Goal: Task Accomplishment & Management: Complete application form

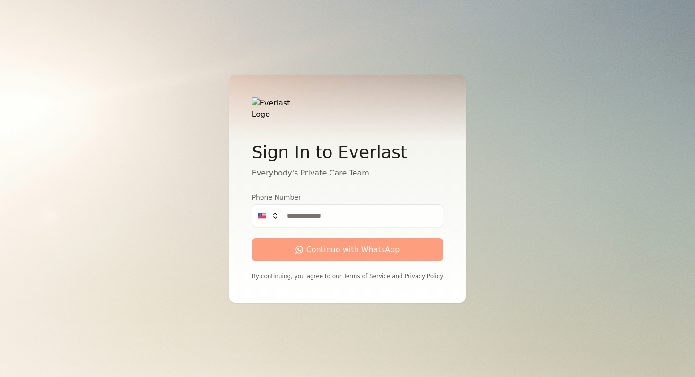
click at [333, 213] on input "Phone Number" at bounding box center [362, 215] width 163 height 23
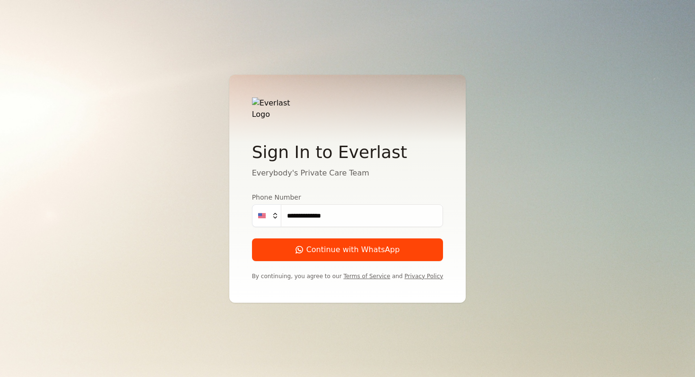
type input "**********"
click at [252, 238] on button "Continue with WhatsApp" at bounding box center [348, 249] width 192 height 23
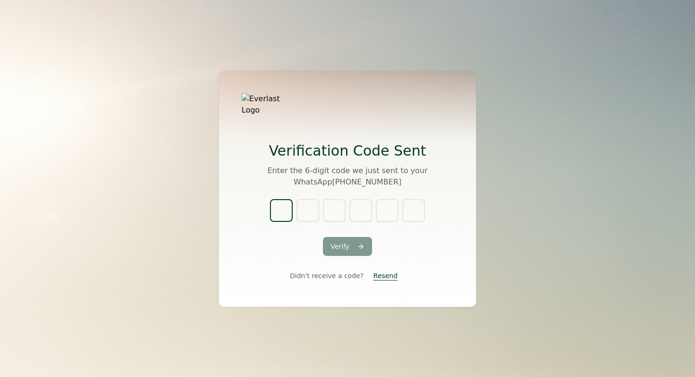
click at [285, 202] on input "text" at bounding box center [281, 210] width 23 height 23
type input "*"
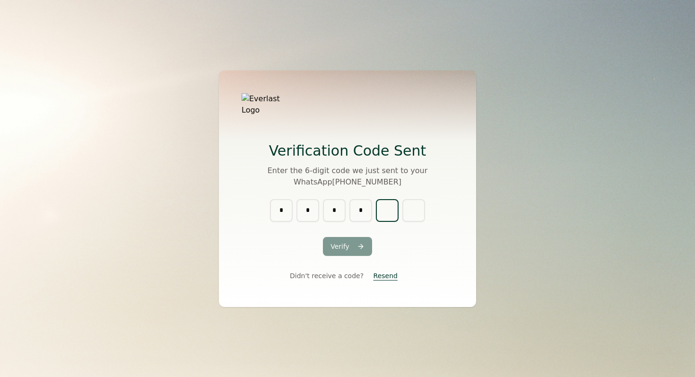
type input "*"
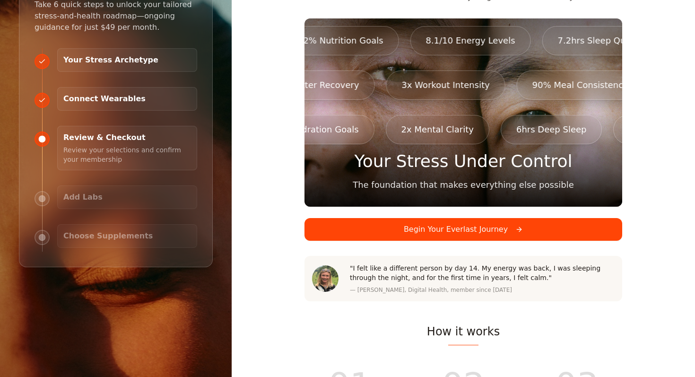
scroll to position [112, 0]
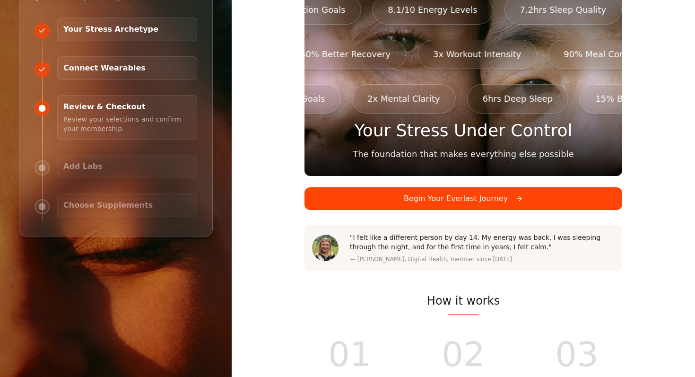
click at [432, 187] on button "Begin Your Everlast Journey" at bounding box center [464, 198] width 318 height 23
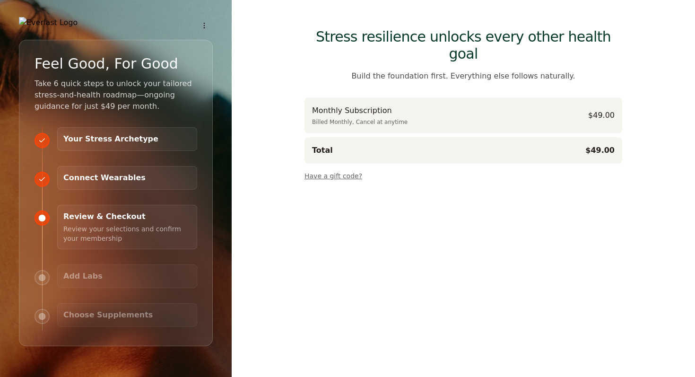
scroll to position [0, 0]
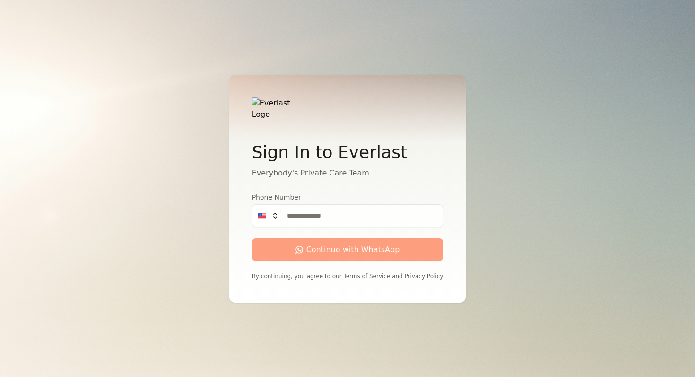
click at [351, 210] on input "Phone Number" at bounding box center [362, 215] width 163 height 23
type input "**********"
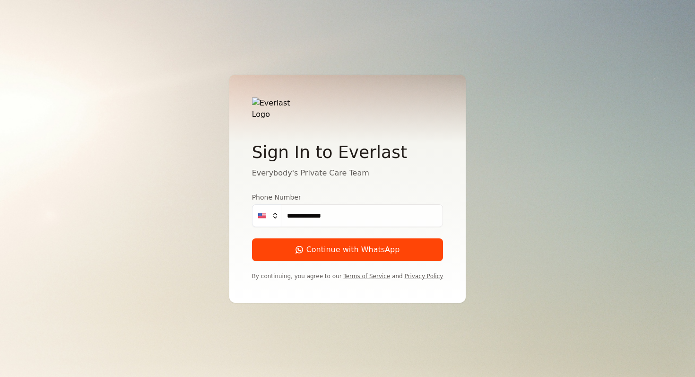
click at [341, 246] on div "Continue with WhatsApp" at bounding box center [348, 249] width 105 height 11
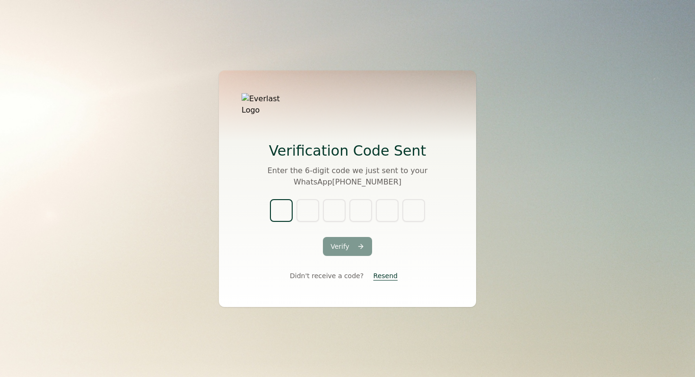
click at [283, 206] on input "text" at bounding box center [281, 210] width 23 height 23
type input "*"
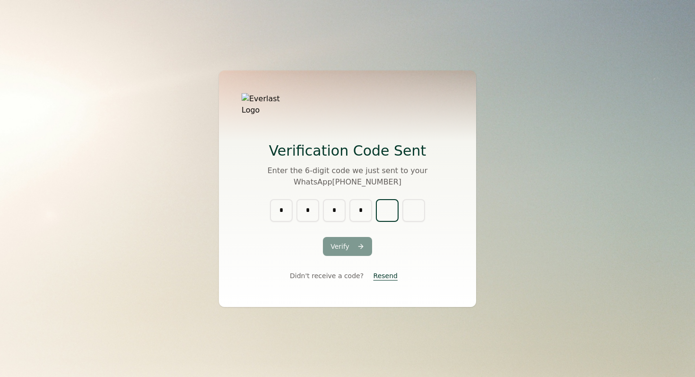
type input "*"
click at [358, 243] on button "Verify" at bounding box center [347, 246] width 49 height 19
click at [390, 270] on button "Resend" at bounding box center [385, 275] width 39 height 17
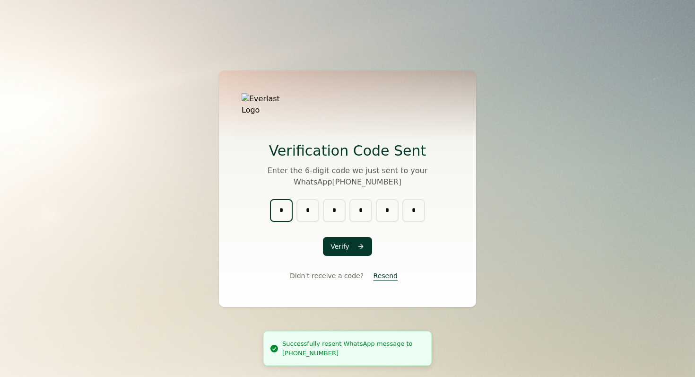
click at [282, 205] on input "*" at bounding box center [281, 210] width 23 height 23
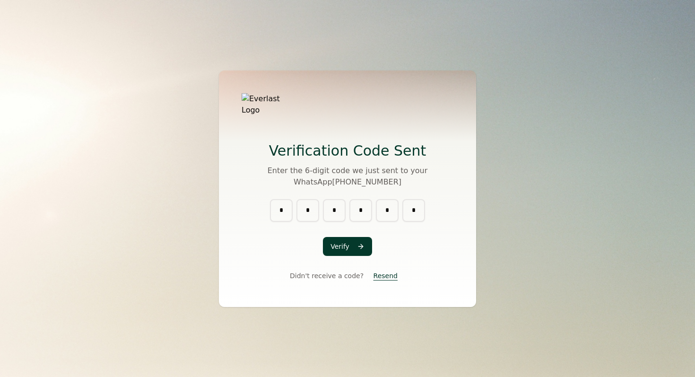
click at [379, 272] on button "Resend" at bounding box center [385, 275] width 39 height 17
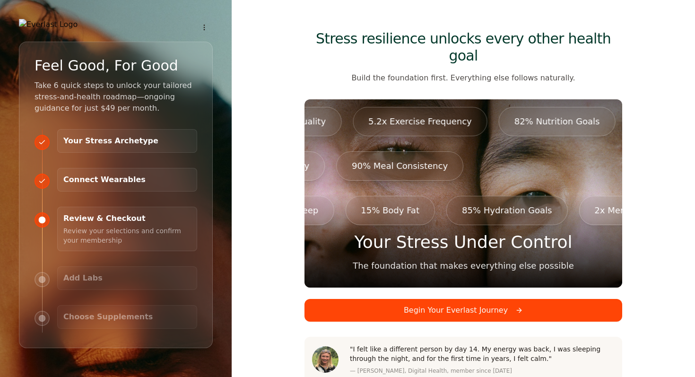
click at [519, 299] on button "Begin Your Everlast Journey" at bounding box center [464, 310] width 318 height 23
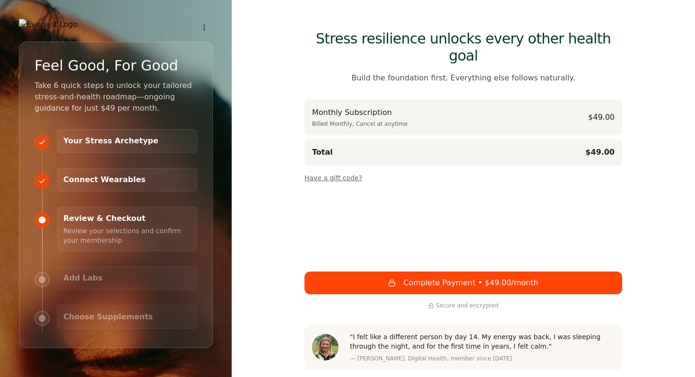
click at [348, 169] on button "Have a gift code?" at bounding box center [334, 175] width 58 height 13
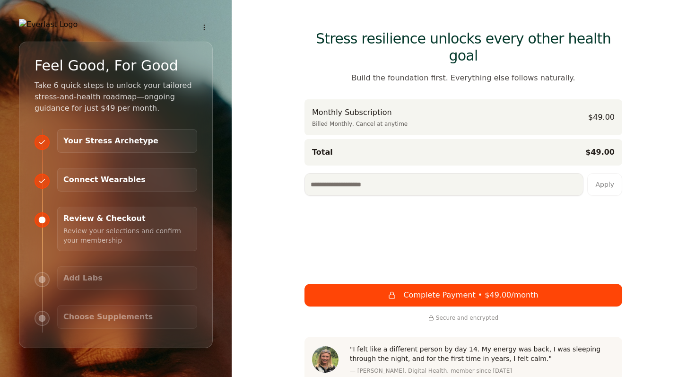
click at [351, 173] on input at bounding box center [444, 184] width 279 height 23
type input "**********"
click at [600, 173] on button "Apply" at bounding box center [604, 184] width 35 height 23
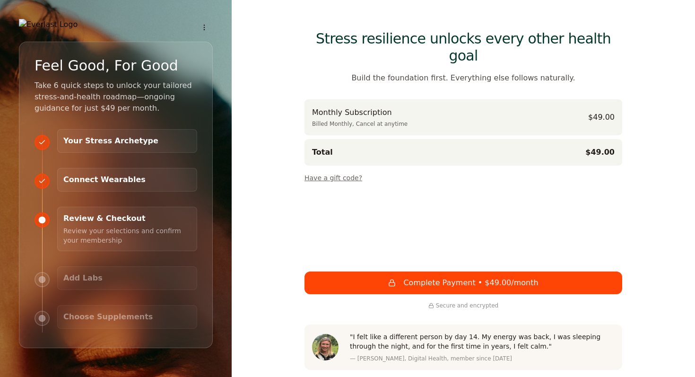
click at [345, 169] on button "Have a gift code?" at bounding box center [334, 175] width 58 height 13
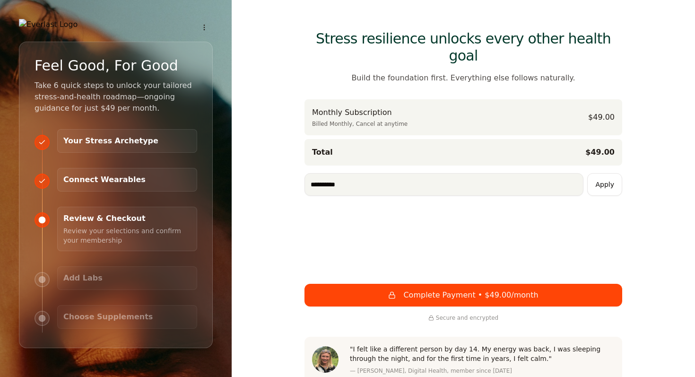
click at [350, 173] on input "**********" at bounding box center [444, 184] width 279 height 23
type input "**********"
click at [601, 173] on button "Apply" at bounding box center [604, 184] width 35 height 23
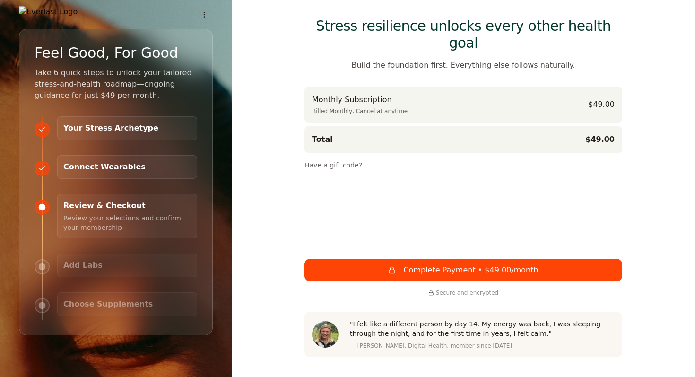
scroll to position [10, 0]
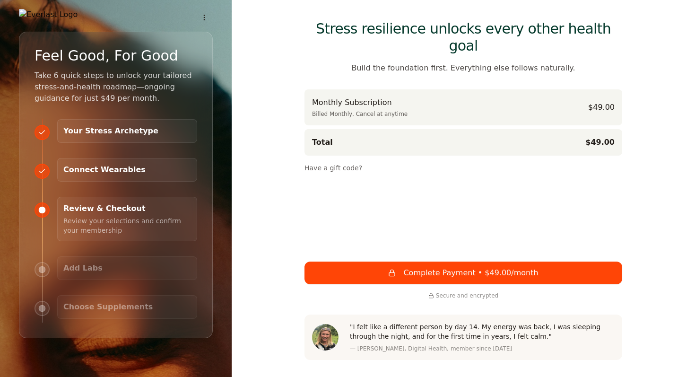
click at [340, 159] on button "Have a gift code?" at bounding box center [334, 165] width 58 height 13
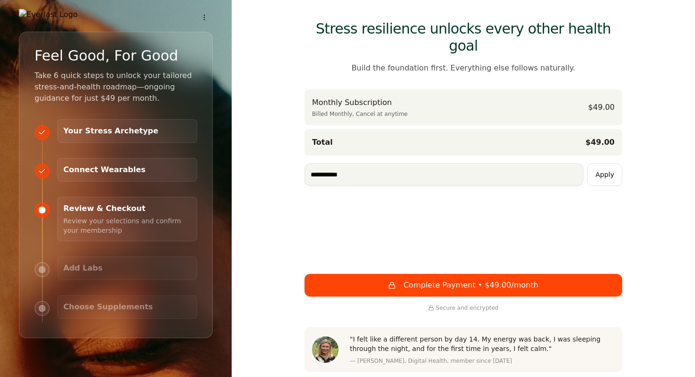
click at [368, 163] on input "**********" at bounding box center [444, 174] width 279 height 23
click at [343, 163] on input "**********" at bounding box center [444, 174] width 279 height 23
type input "**********"
click at [604, 163] on button "Apply" at bounding box center [604, 174] width 35 height 23
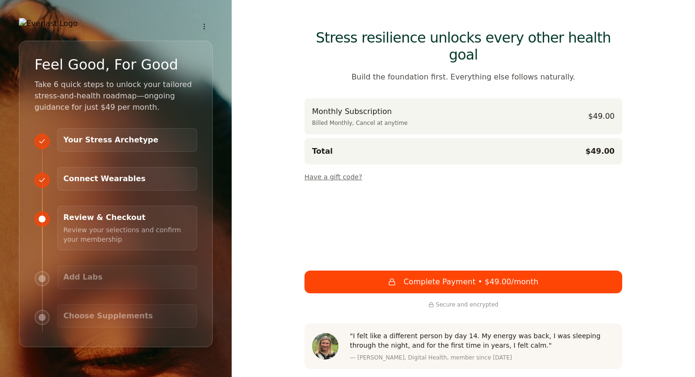
scroll to position [0, 0]
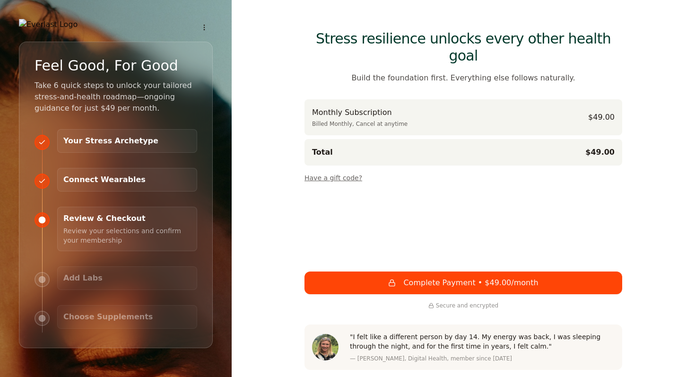
click at [347, 169] on button "Have a gift code?" at bounding box center [334, 175] width 58 height 13
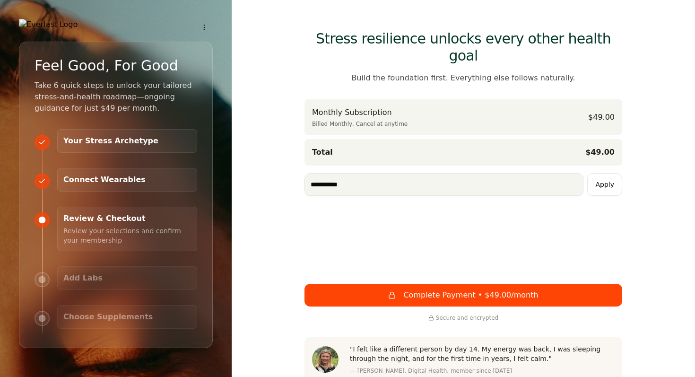
click at [604, 173] on button "Apply" at bounding box center [604, 184] width 35 height 23
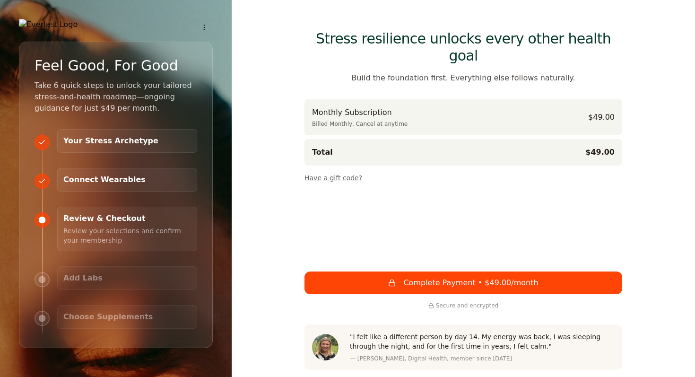
click at [341, 169] on button "Have a gift code?" at bounding box center [334, 175] width 58 height 13
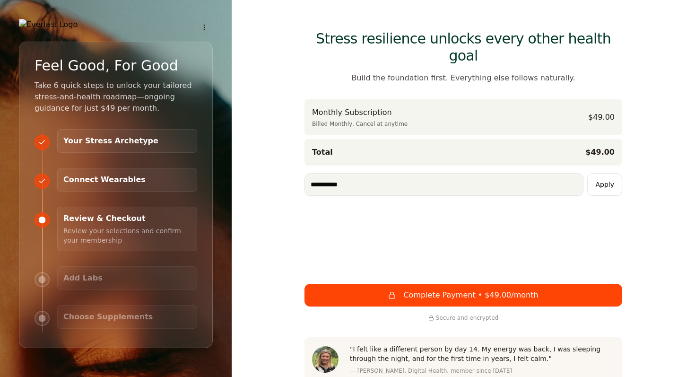
click at [343, 173] on input "**********" at bounding box center [444, 184] width 279 height 23
type input "**********"
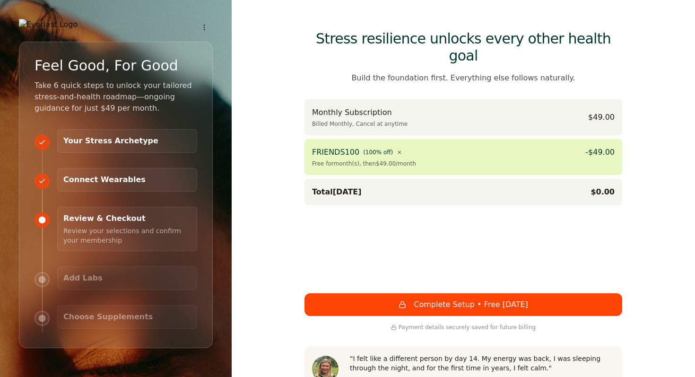
click at [427, 293] on button "Complete Setup • Free Today" at bounding box center [464, 304] width 318 height 23
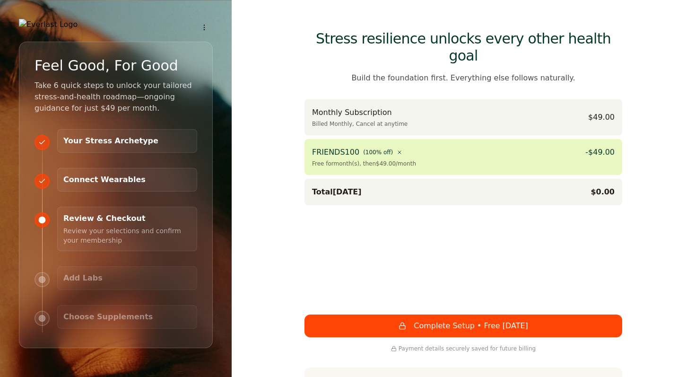
click at [464, 315] on button "Complete Setup • Free Today" at bounding box center [464, 326] width 318 height 23
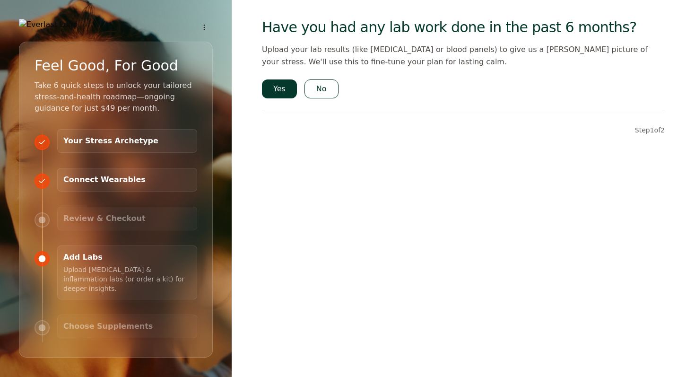
click at [325, 89] on button "No" at bounding box center [322, 88] width 34 height 19
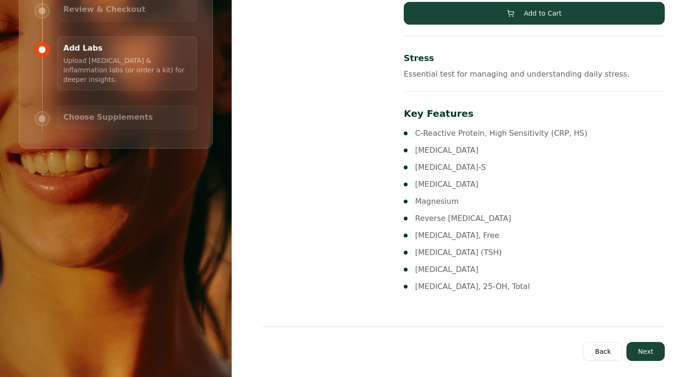
scroll to position [212, 0]
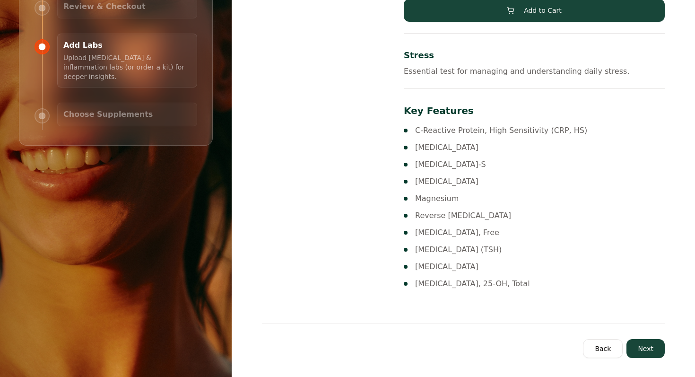
click at [647, 346] on button "Next" at bounding box center [646, 348] width 38 height 19
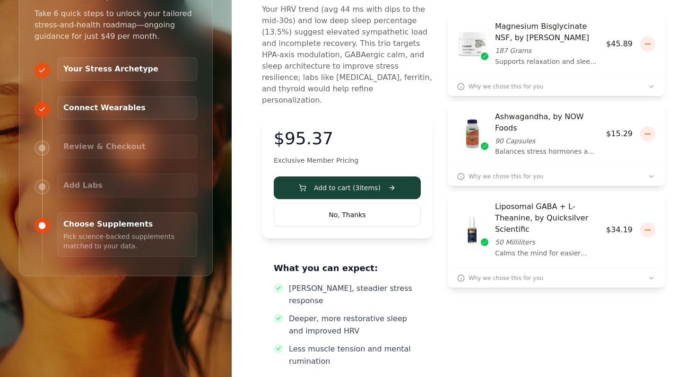
scroll to position [71, 0]
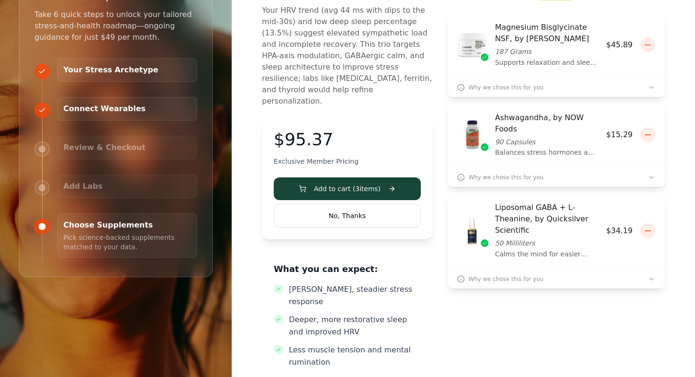
click at [392, 204] on button "No, Thanks" at bounding box center [347, 216] width 147 height 24
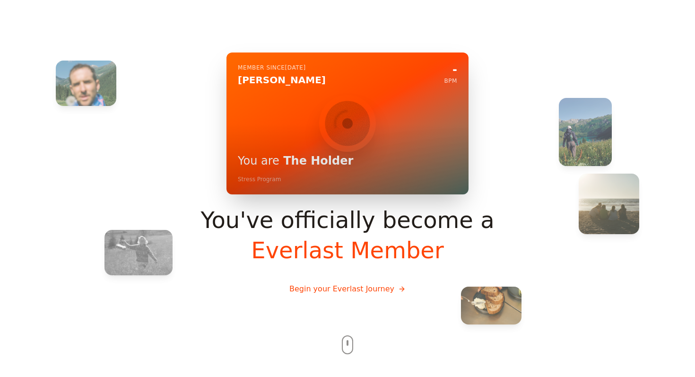
click at [377, 291] on button "Begin your Everlast Journey" at bounding box center [347, 289] width 131 height 26
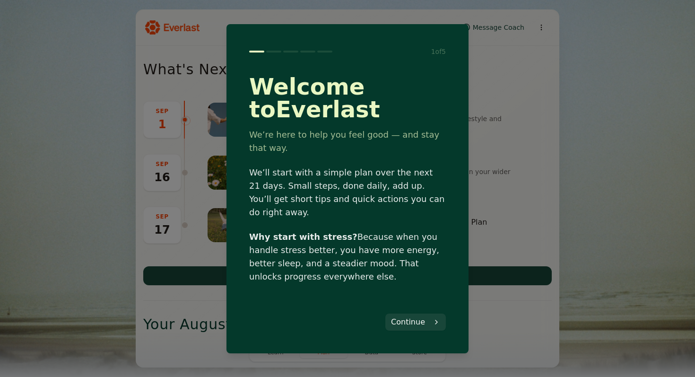
click at [417, 317] on button "Continue" at bounding box center [415, 322] width 61 height 17
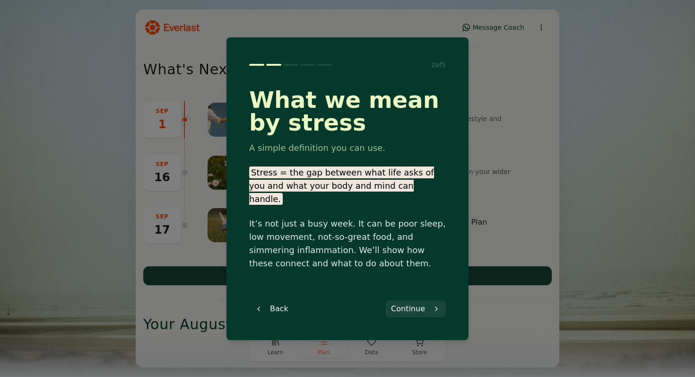
click at [430, 302] on button "Continue" at bounding box center [415, 308] width 61 height 17
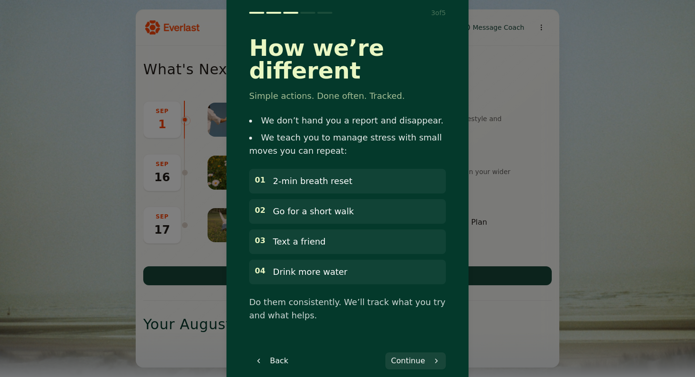
click at [436, 352] on button "Continue" at bounding box center [415, 360] width 61 height 17
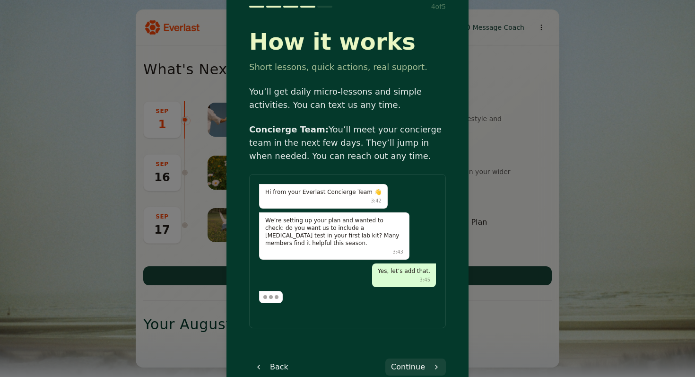
click at [421, 368] on button "Continue" at bounding box center [415, 367] width 61 height 17
